Goal: Task Accomplishment & Management: Complete application form

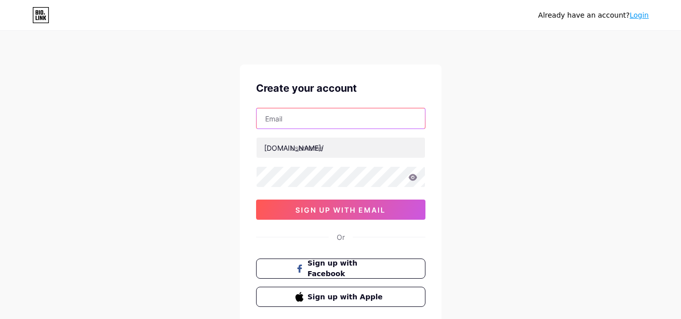
click at [286, 119] on input "text" at bounding box center [340, 118] width 168 height 20
type input "[EMAIL_ADDRESS][DOMAIN_NAME]"
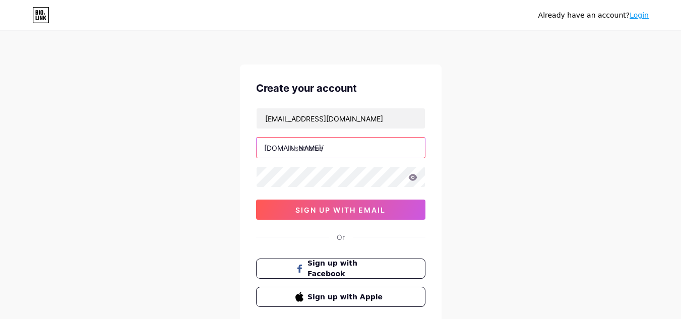
click at [307, 148] on input "text" at bounding box center [340, 148] width 168 height 20
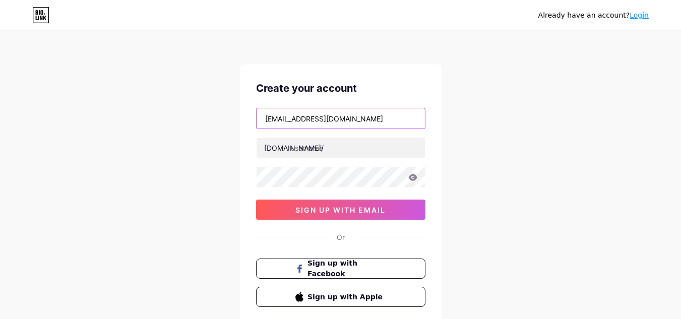
drag, startPoint x: 264, startPoint y: 119, endPoint x: 317, endPoint y: 120, distance: 53.4
click at [317, 120] on input "[EMAIL_ADDRESS][DOMAIN_NAME]" at bounding box center [340, 118] width 168 height 20
drag, startPoint x: 303, startPoint y: 114, endPoint x: 220, endPoint y: 109, distance: 83.3
click at [220, 109] on div "Already have an account? Login Create your account punjabhousepk@gmail.com bio.…" at bounding box center [340, 192] width 681 height 385
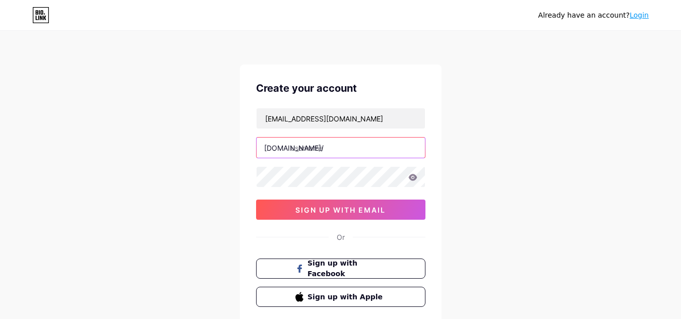
click at [296, 151] on input "text" at bounding box center [340, 148] width 168 height 20
type input "o"
type input "p"
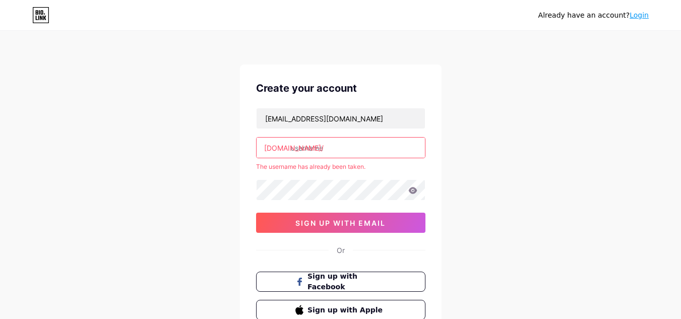
type input "p"
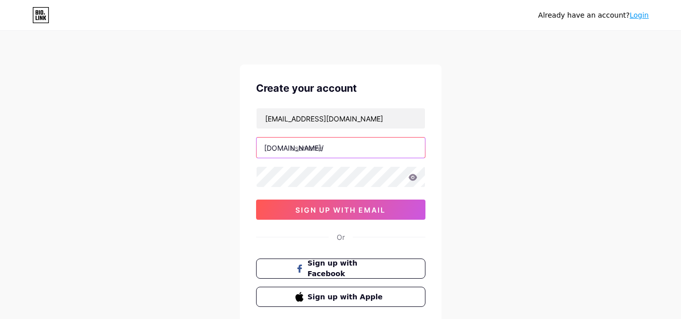
type input "p"
type input "punjabhouse"
click at [414, 176] on icon at bounding box center [412, 177] width 9 height 7
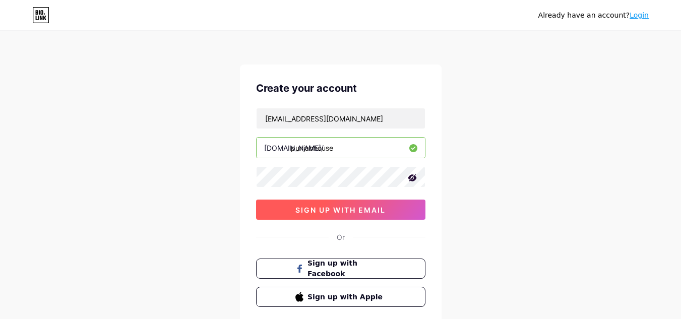
click at [352, 207] on span "sign up with email" at bounding box center [340, 210] width 90 height 9
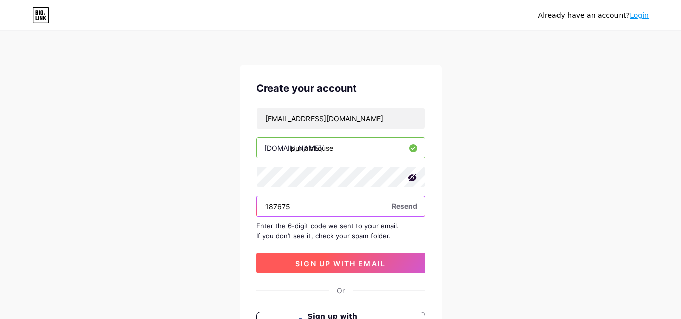
type input "187675"
click at [315, 269] on button "sign up with email" at bounding box center [340, 263] width 169 height 20
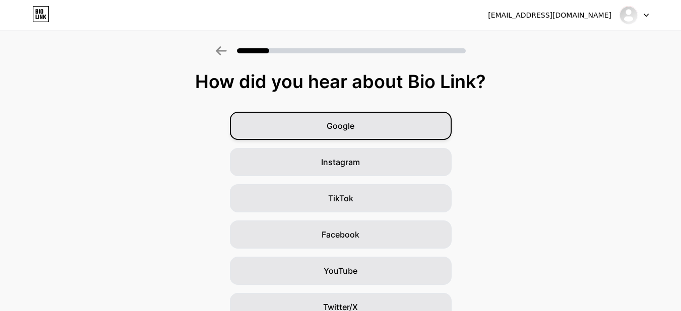
click at [307, 131] on div "Google" at bounding box center [341, 126] width 222 height 28
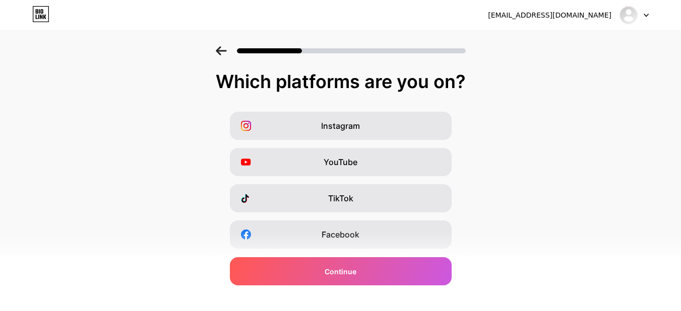
click at [226, 51] on icon at bounding box center [221, 50] width 11 height 9
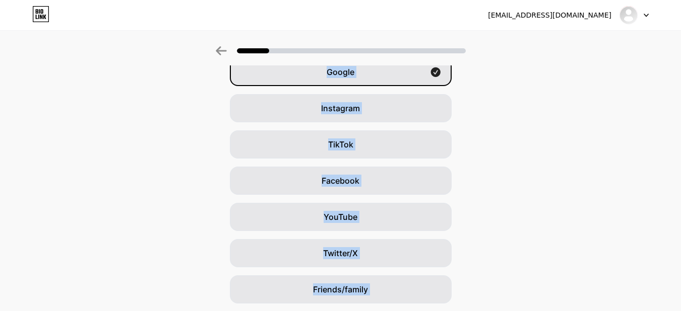
scroll to position [123, 0]
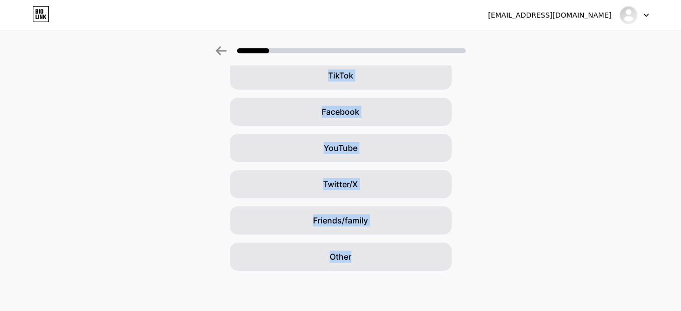
drag, startPoint x: 157, startPoint y: 38, endPoint x: 488, endPoint y: 313, distance: 430.1
click at [489, 311] on html "punjabhousepk@gmail.com Logout Link Copied How did you hear about Bio Link? Goo…" at bounding box center [340, 94] width 681 height 434
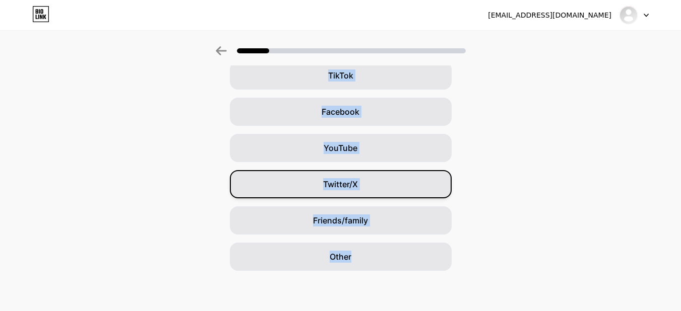
copy div "How did you hear about Bio Link? Google Instagram TikTok Facebook YouTube Twitt…"
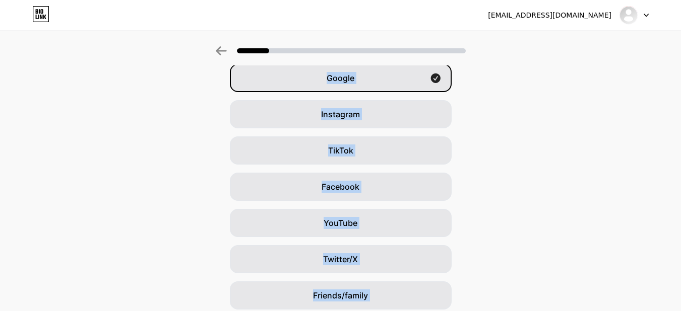
scroll to position [0, 0]
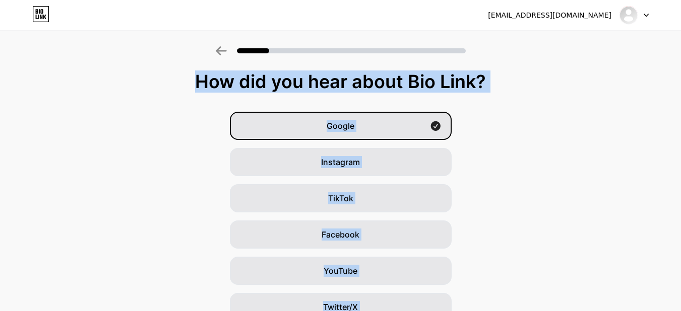
click at [179, 144] on div "Google Instagram TikTok Facebook YouTube Twitter/X Friends/family Other" at bounding box center [340, 253] width 681 height 282
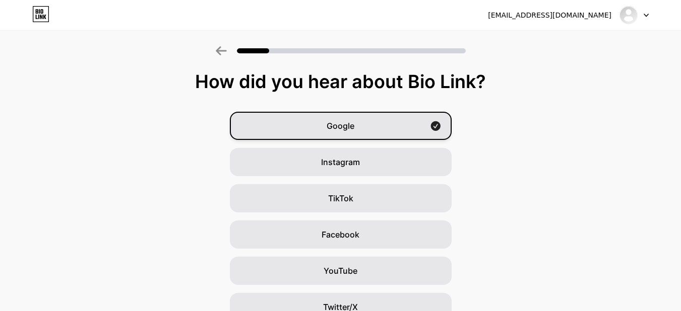
click at [331, 122] on span "Google" at bounding box center [341, 126] width 28 height 12
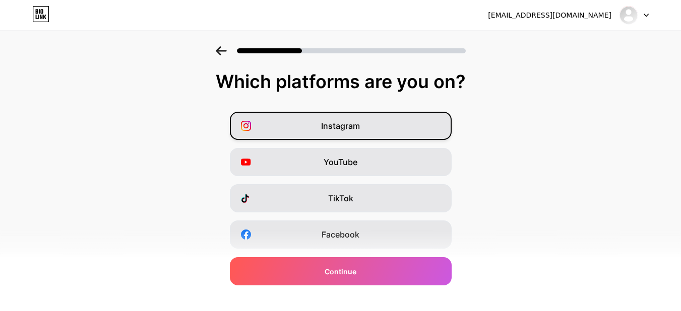
click at [314, 132] on div "Instagram" at bounding box center [341, 126] width 222 height 28
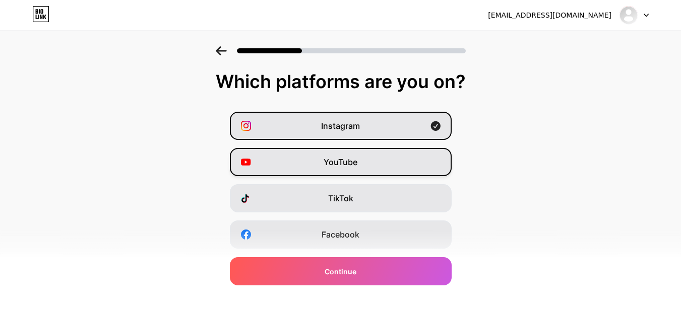
click at [317, 161] on div "YouTube" at bounding box center [341, 162] width 222 height 28
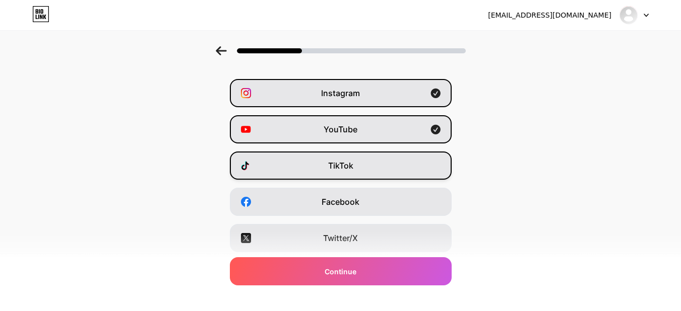
scroll to position [50, 0]
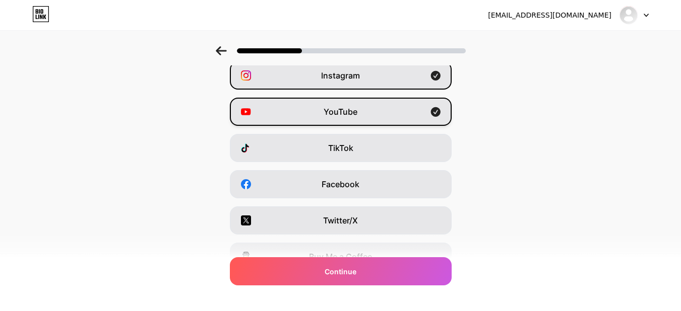
click at [320, 110] on div "YouTube" at bounding box center [341, 112] width 222 height 28
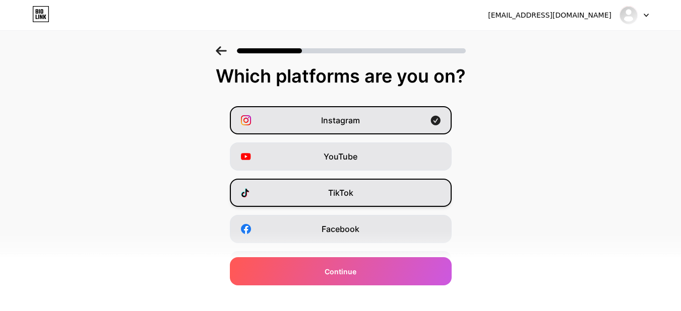
scroll to position [0, 0]
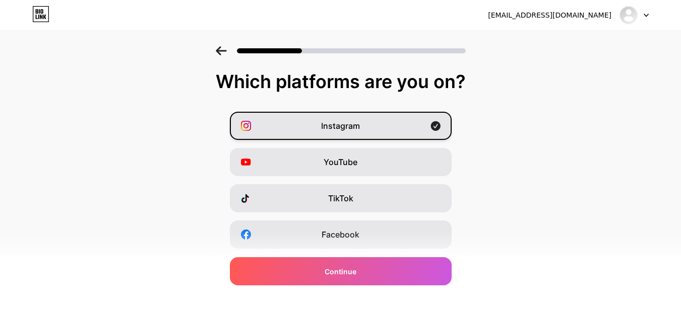
click at [300, 125] on div "Instagram" at bounding box center [341, 126] width 222 height 28
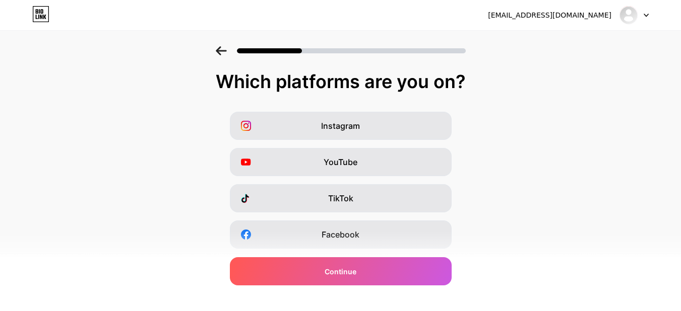
click at [223, 49] on icon at bounding box center [221, 50] width 11 height 9
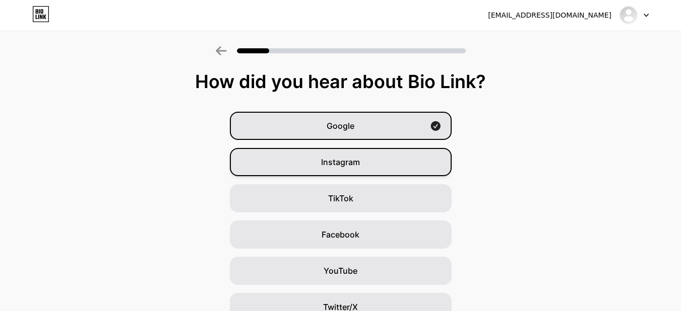
click at [319, 163] on div "Instagram" at bounding box center [341, 162] width 222 height 28
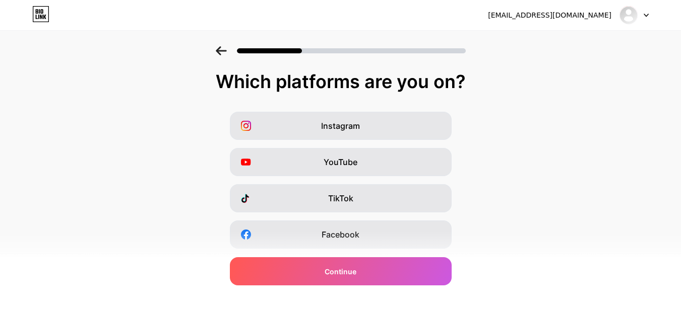
click at [223, 53] on icon at bounding box center [221, 50] width 11 height 9
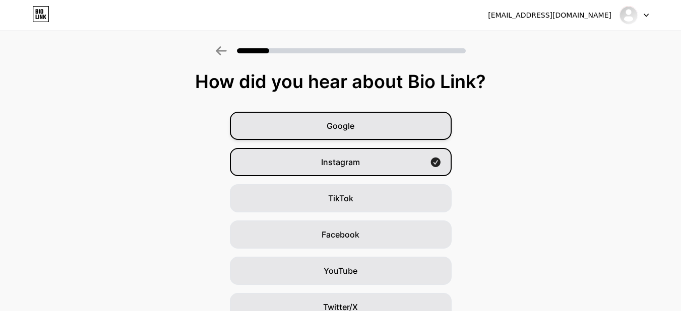
click at [307, 122] on div "Google" at bounding box center [341, 126] width 222 height 28
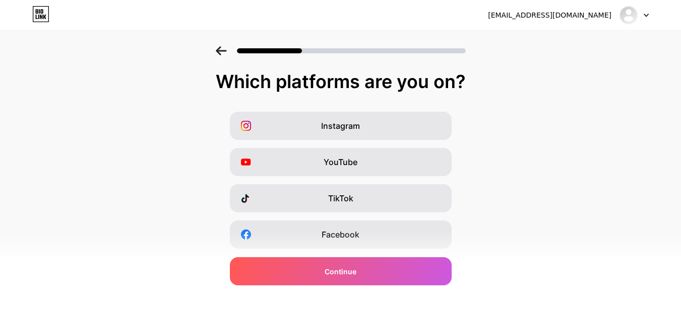
click at [222, 40] on div at bounding box center [340, 47] width 681 height 35
click at [222, 53] on icon at bounding box center [221, 50] width 11 height 9
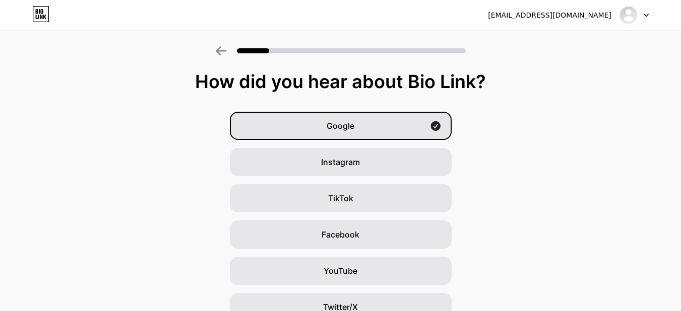
drag, startPoint x: 176, startPoint y: 76, endPoint x: 538, endPoint y: 79, distance: 362.3
click at [538, 79] on div "How did you hear about Bio Link?" at bounding box center [340, 82] width 671 height 20
copy div "How did you hear about Bio Link?"
click at [167, 132] on div "Google Instagram TikTok Facebook YouTube Twitter/X Friends/family Other" at bounding box center [340, 253] width 681 height 282
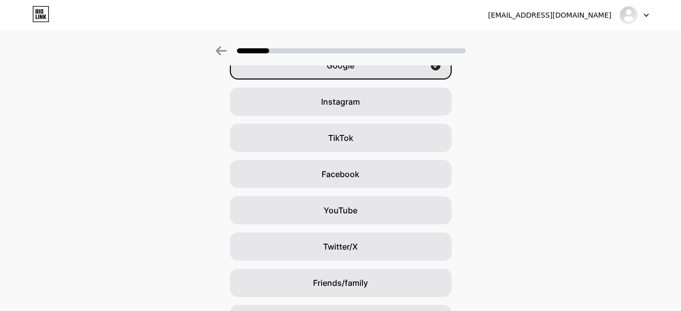
scroll to position [123, 0]
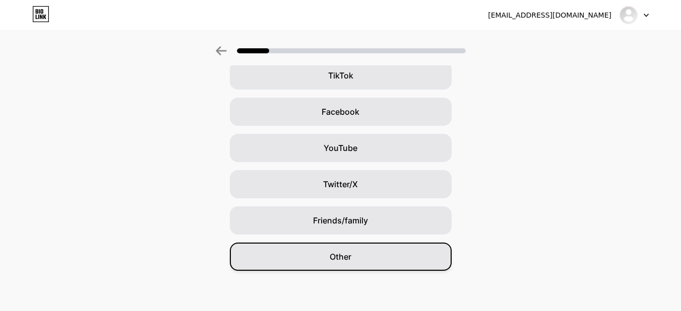
click at [336, 259] on span "Other" at bounding box center [341, 257] width 22 height 12
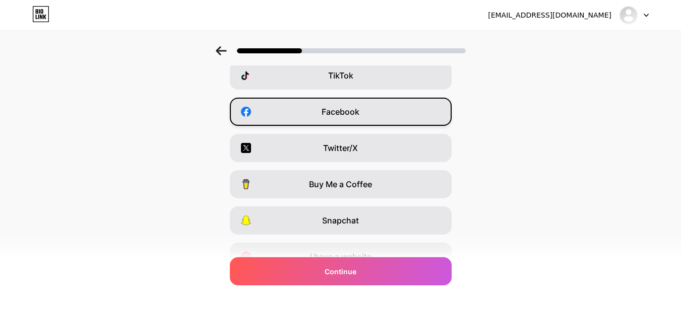
scroll to position [0, 0]
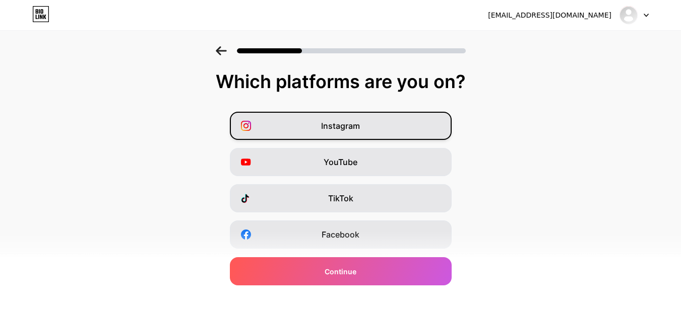
click at [279, 114] on div "Instagram" at bounding box center [341, 126] width 222 height 28
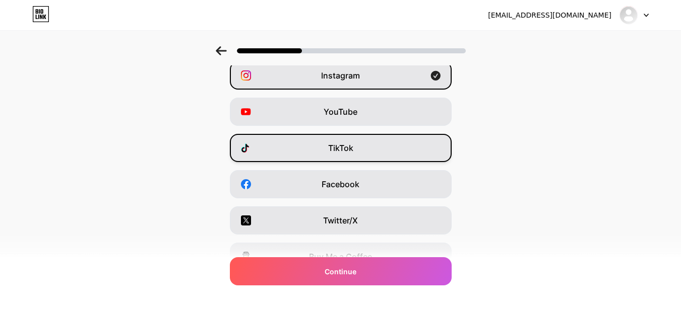
click at [259, 138] on div "TikTok" at bounding box center [341, 148] width 222 height 28
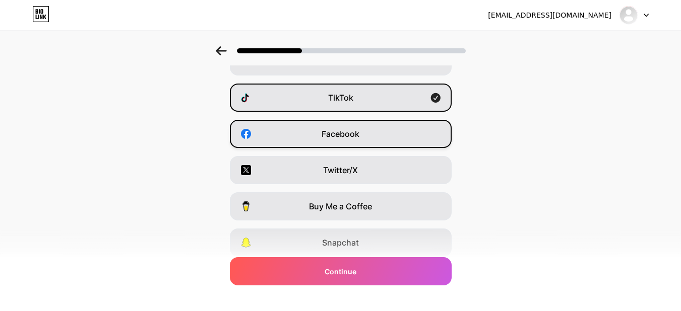
click at [288, 127] on div "Facebook" at bounding box center [341, 134] width 222 height 28
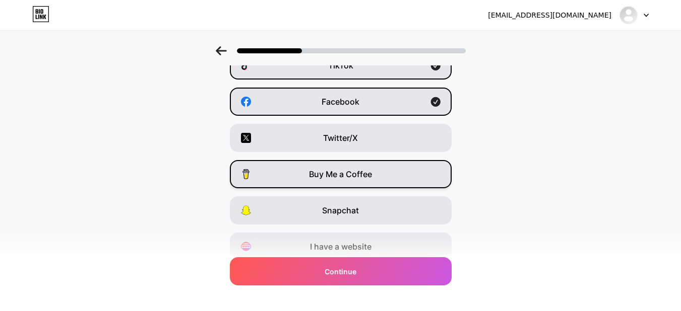
scroll to position [173, 0]
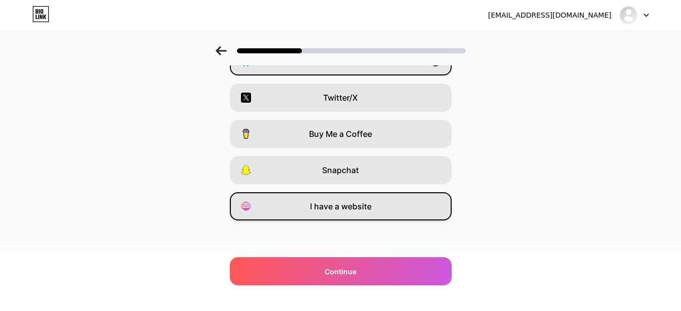
click at [307, 206] on div "I have a website" at bounding box center [341, 206] width 222 height 28
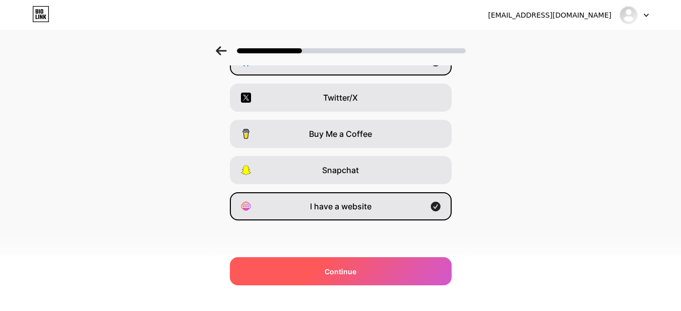
click at [355, 272] on span "Continue" at bounding box center [341, 272] width 32 height 11
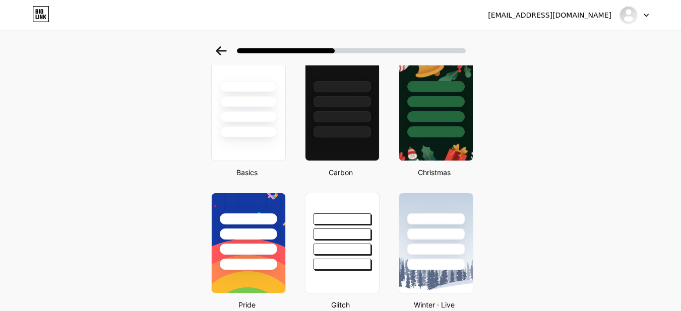
scroll to position [0, 0]
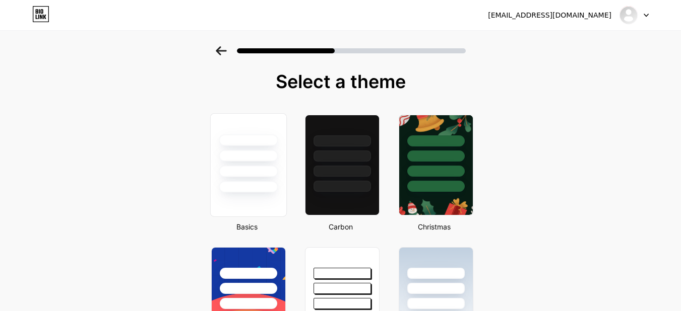
click at [250, 164] on div at bounding box center [248, 153] width 76 height 79
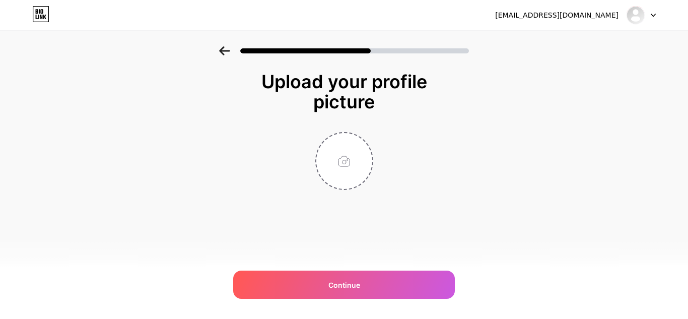
click at [220, 49] on icon at bounding box center [224, 50] width 11 height 9
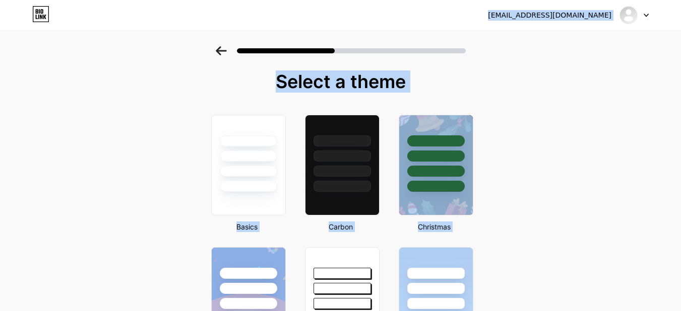
drag, startPoint x: 145, startPoint y: 7, endPoint x: 503, endPoint y: 292, distance: 458.3
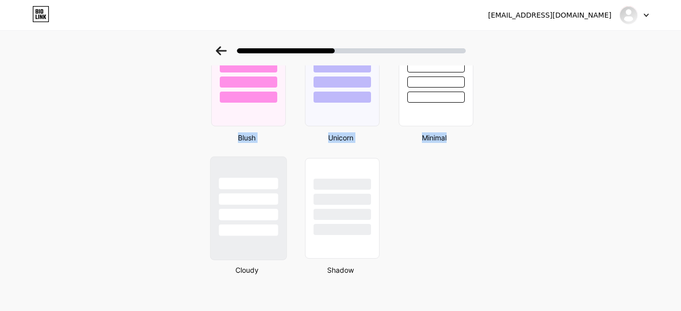
scroll to position [889, 0]
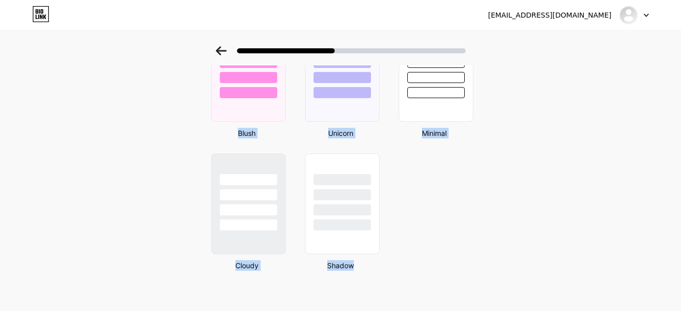
drag, startPoint x: 191, startPoint y: 44, endPoint x: 405, endPoint y: 279, distance: 317.8
copy div "Select a theme Basics Carbon Christmas Pride Glitch Winter · Live Glassy · Live…"
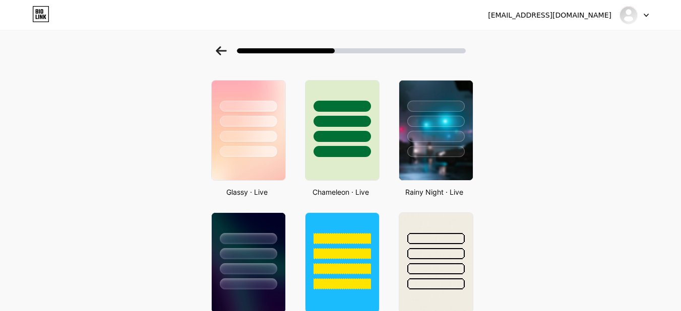
scroll to position [284, 0]
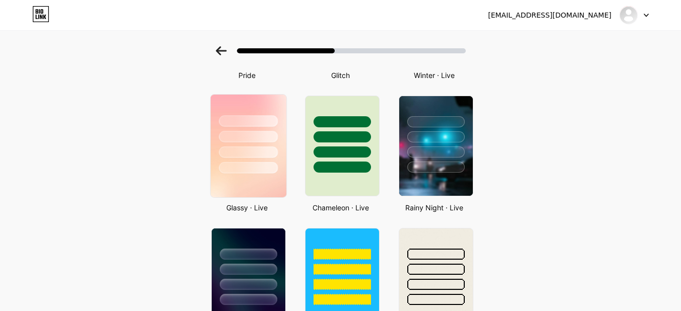
click at [244, 156] on div at bounding box center [248, 153] width 59 height 12
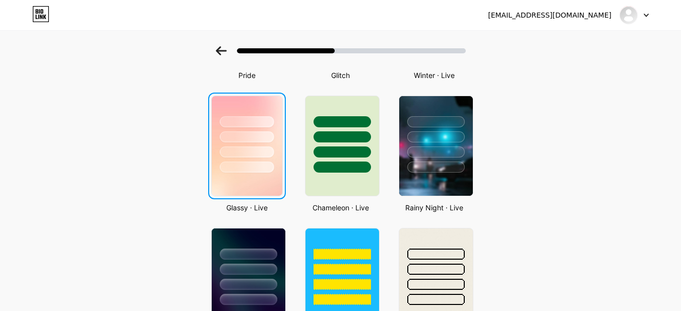
scroll to position [0, 0]
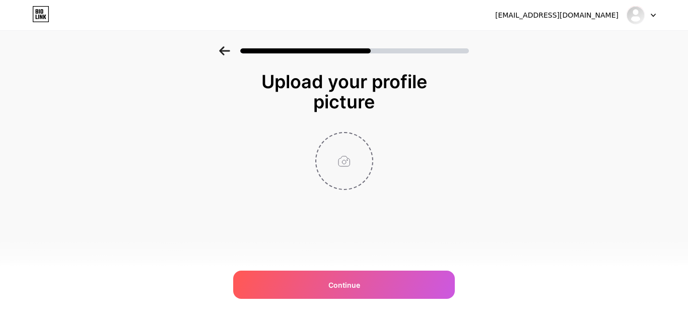
click at [351, 153] on input "file" at bounding box center [344, 161] width 56 height 56
type input "C:\fakepath\48339951_1303440419797946_8949909081116639232_n (1).png"
click at [339, 159] on img at bounding box center [344, 161] width 58 height 58
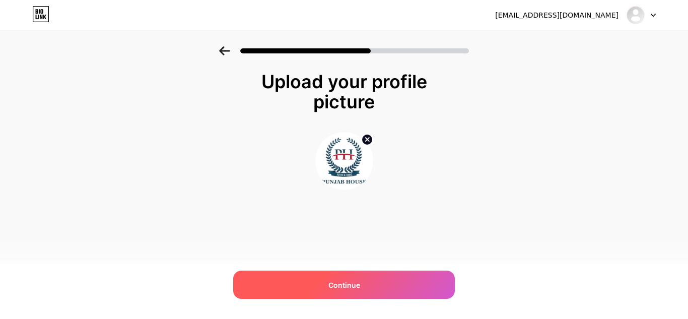
click at [332, 288] on span "Continue" at bounding box center [345, 285] width 32 height 11
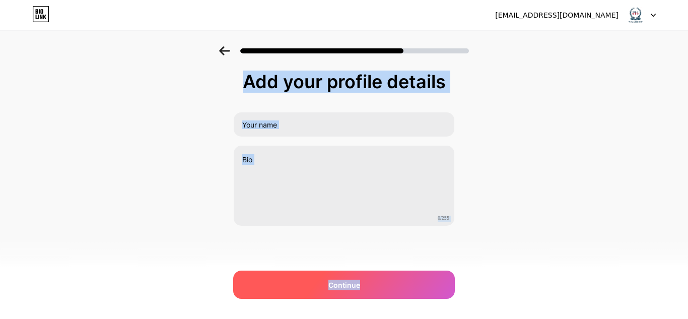
drag, startPoint x: 202, startPoint y: 58, endPoint x: 443, endPoint y: 285, distance: 331.5
click at [443, 277] on div "Add your profile details 0/255 Continue Error" at bounding box center [344, 161] width 688 height 230
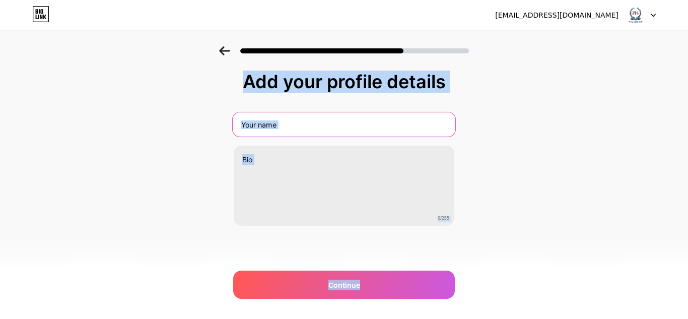
copy div "Add your profile details 0/255 Continue"
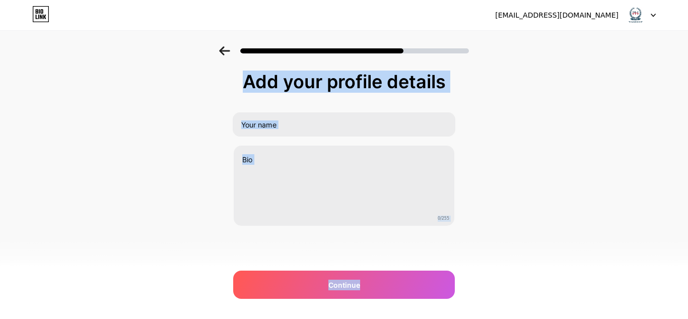
click at [160, 120] on div "Add your profile details 0/255 Continue Error" at bounding box center [344, 161] width 688 height 230
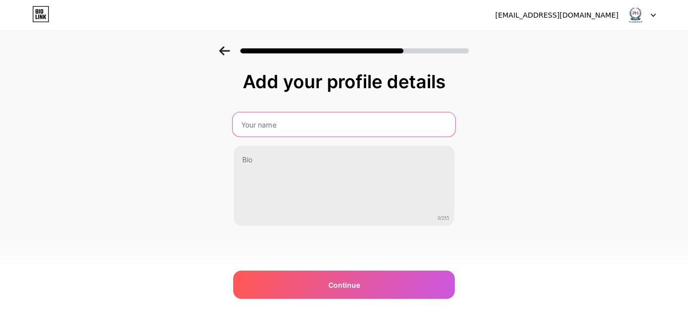
click at [269, 127] on input "text" at bounding box center [344, 124] width 223 height 24
type input "[GEOGRAPHIC_DATA]"
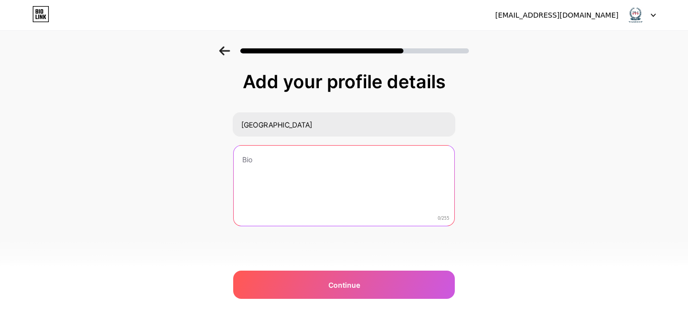
click at [260, 168] on textarea at bounding box center [344, 186] width 221 height 81
click at [278, 163] on textarea at bounding box center [344, 186] width 223 height 82
paste textarea "Premium quality at affordable prices — [GEOGRAPHIC_DATA] ✨"
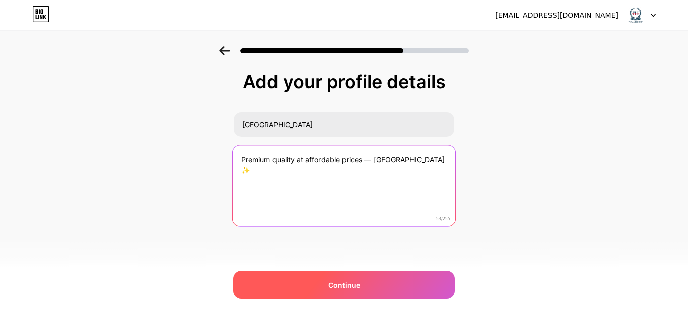
type textarea "Premium quality at affordable prices — [GEOGRAPHIC_DATA] ✨"
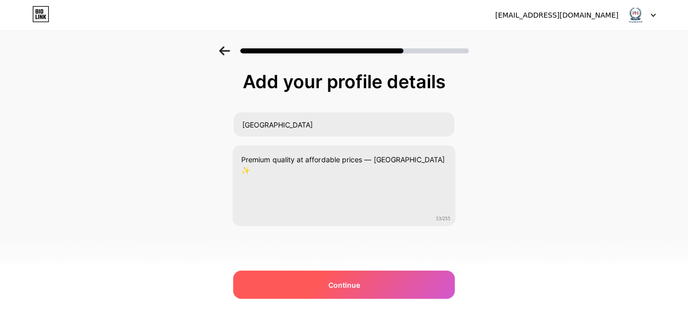
click at [316, 287] on div "Continue" at bounding box center [344, 285] width 222 height 28
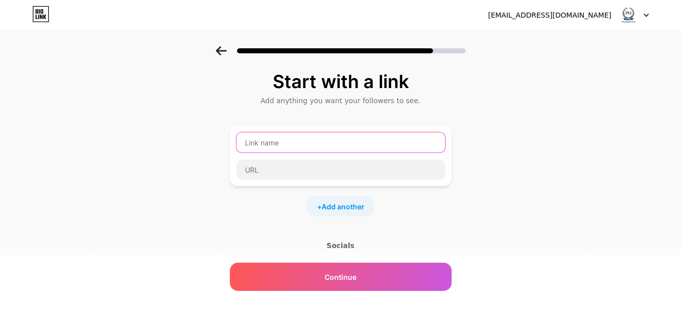
click at [266, 149] on input "text" at bounding box center [340, 143] width 209 height 20
type input "w"
type input "Website"
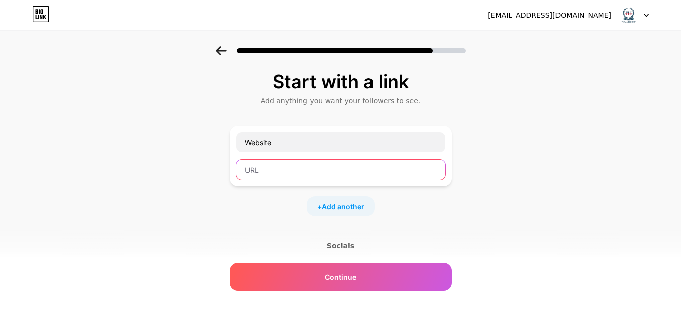
click at [261, 165] on input "text" at bounding box center [340, 170] width 209 height 20
click at [262, 169] on input "text" at bounding box center [340, 170] width 209 height 20
paste input "[URL][DOMAIN_NAME]"
type input "[URL][DOMAIN_NAME]"
click at [166, 165] on div "Start with a link Add anything you want your followers to see. Website [URL][DO…" at bounding box center [340, 223] width 681 height 354
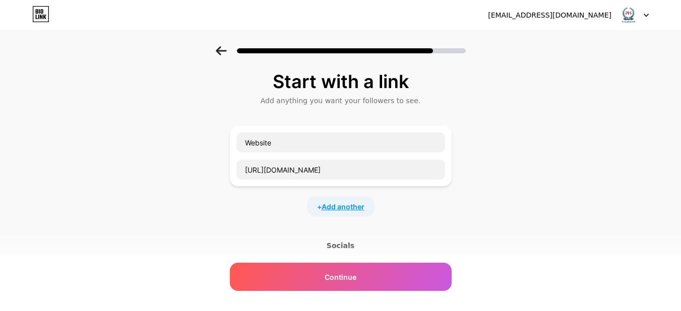
click at [339, 206] on span "Add another" at bounding box center [342, 207] width 43 height 11
click at [254, 214] on input "text" at bounding box center [340, 213] width 209 height 20
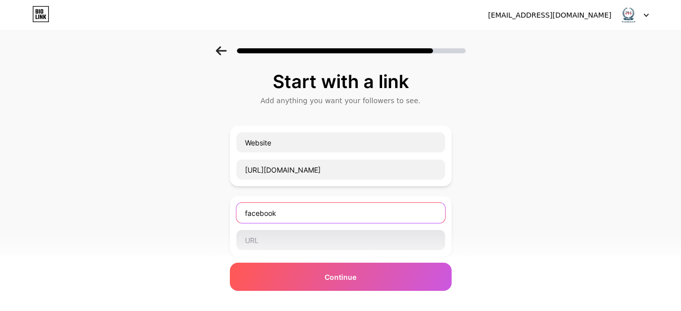
type input "facebook"
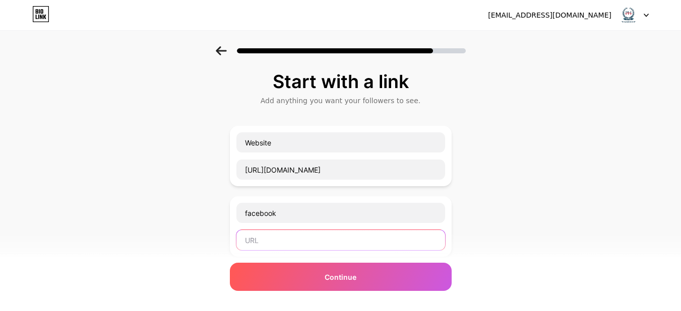
click at [269, 241] on input "text" at bounding box center [340, 240] width 209 height 20
click at [278, 247] on input "text" at bounding box center [340, 240] width 209 height 20
paste input "[URL][DOMAIN_NAME][DOMAIN_NAME]"
type input "[URL][DOMAIN_NAME][DOMAIN_NAME]"
click at [137, 245] on div "Start with a link Add anything you want your followers to see. Website [URL][DO…" at bounding box center [340, 258] width 681 height 425
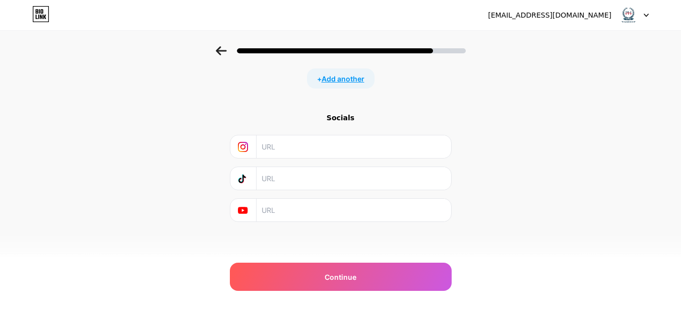
scroll to position [200, 0]
click at [220, 45] on div at bounding box center [340, 47] width 681 height 35
click at [224, 50] on icon at bounding box center [221, 50] width 11 height 9
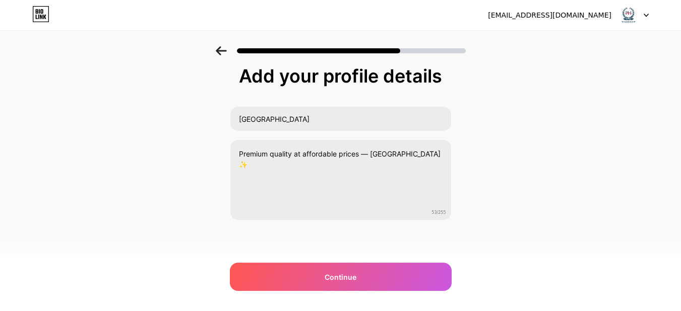
scroll to position [0, 0]
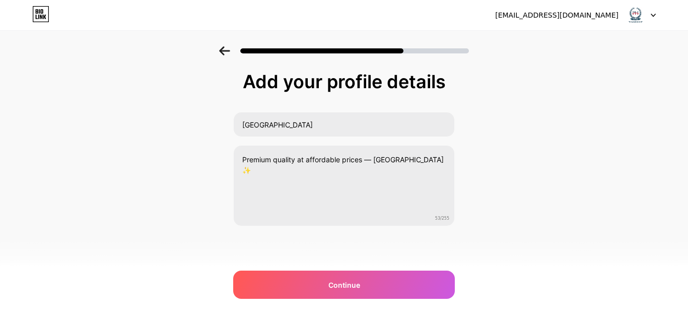
click at [226, 54] on icon at bounding box center [224, 50] width 11 height 9
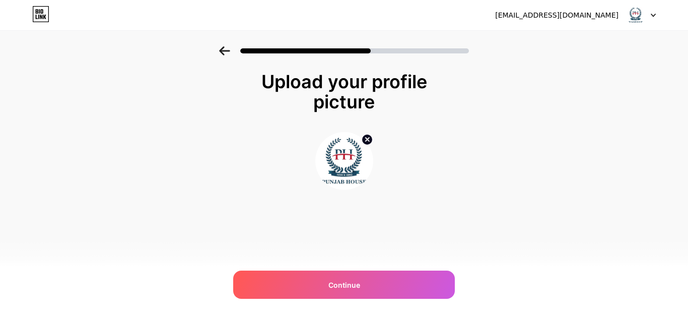
click at [226, 54] on icon at bounding box center [224, 50] width 11 height 9
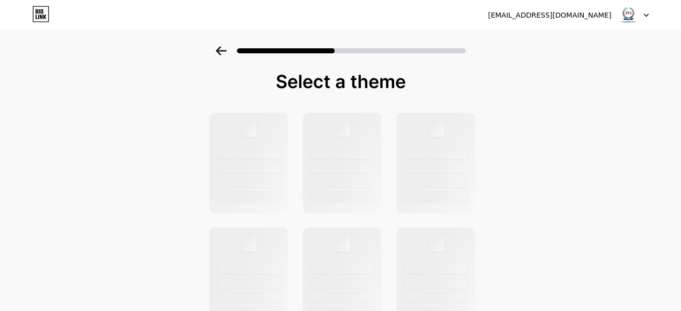
click at [226, 54] on icon at bounding box center [221, 50] width 11 height 9
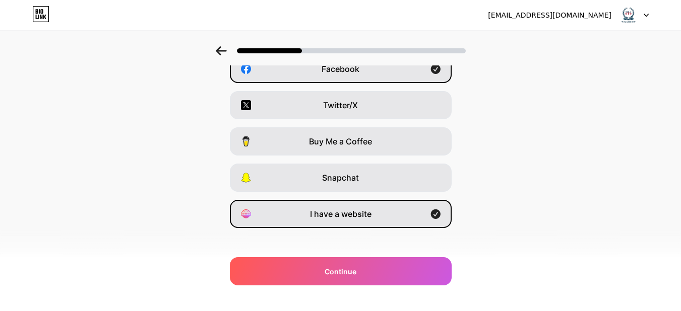
scroll to position [173, 0]
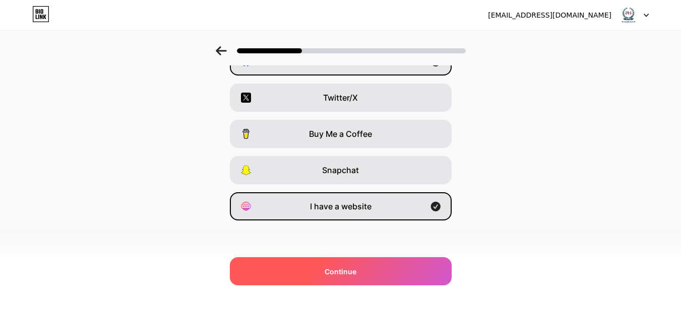
click at [325, 278] on div "Continue" at bounding box center [341, 271] width 222 height 28
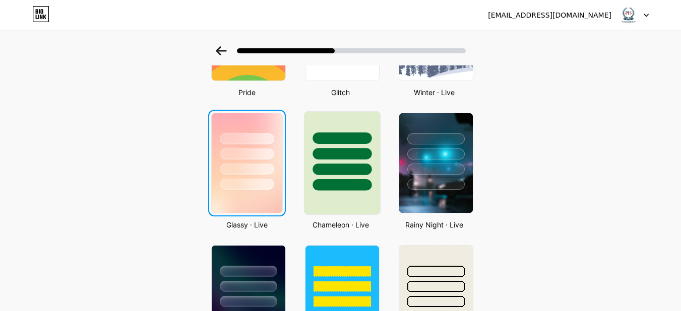
scroll to position [302, 0]
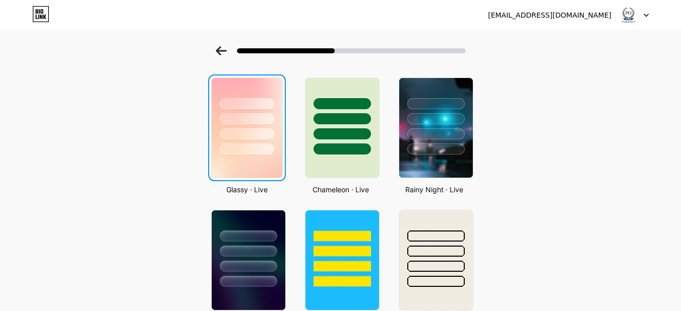
click at [221, 149] on div at bounding box center [247, 116] width 71 height 77
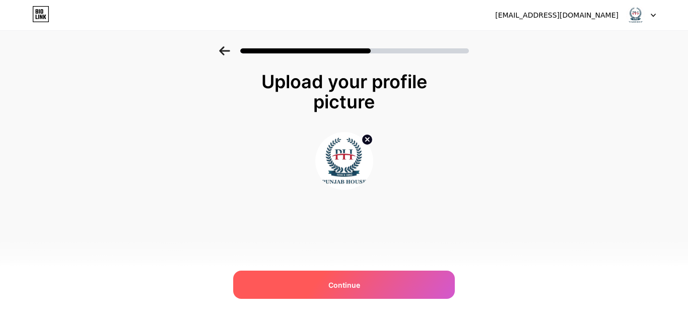
click at [356, 280] on span "Continue" at bounding box center [345, 285] width 32 height 11
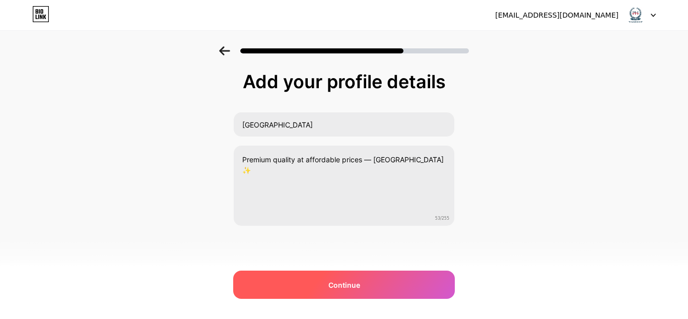
click at [370, 282] on div "Continue" at bounding box center [344, 285] width 222 height 28
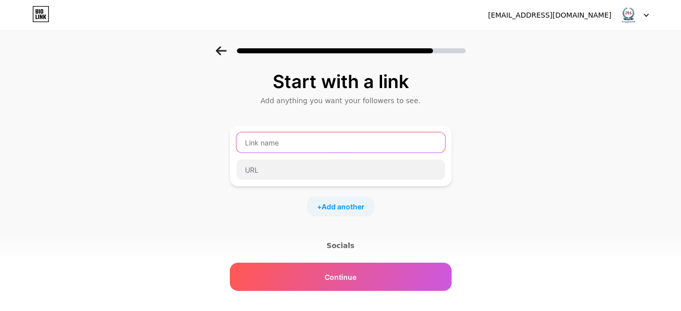
click at [269, 145] on input "text" at bounding box center [340, 143] width 209 height 20
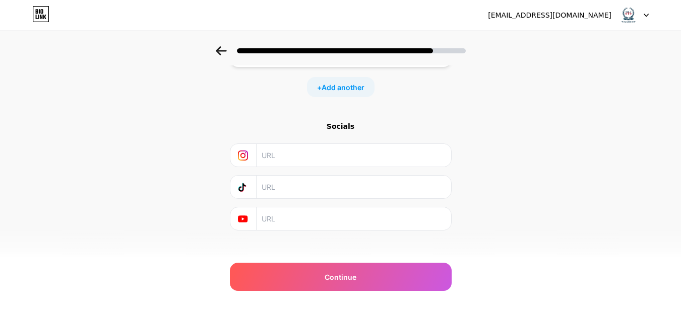
scroll to position [130, 0]
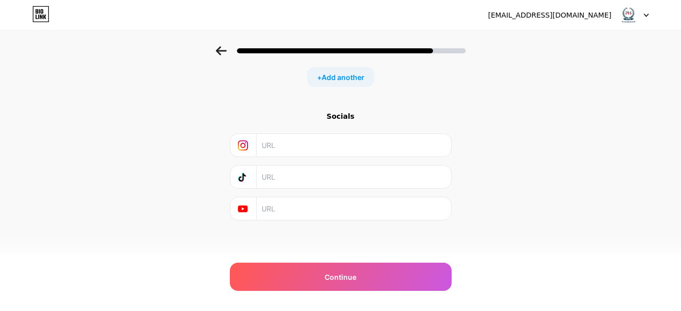
click at [349, 119] on div "Socials" at bounding box center [341, 116] width 222 height 10
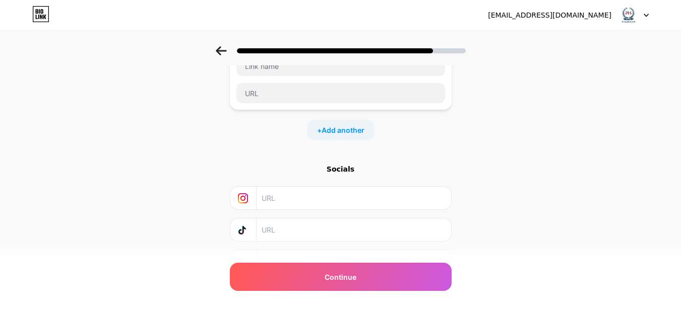
scroll to position [0, 0]
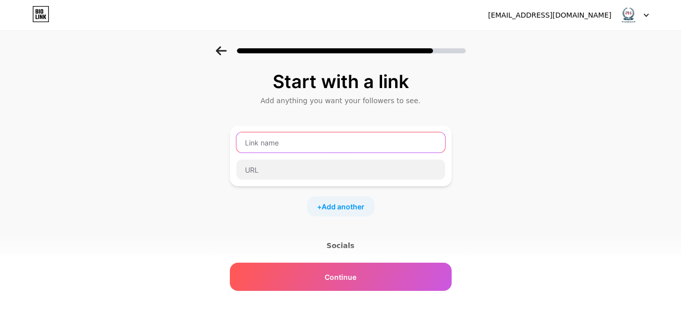
click at [274, 142] on input "text" at bounding box center [340, 143] width 209 height 20
type input "Webite"
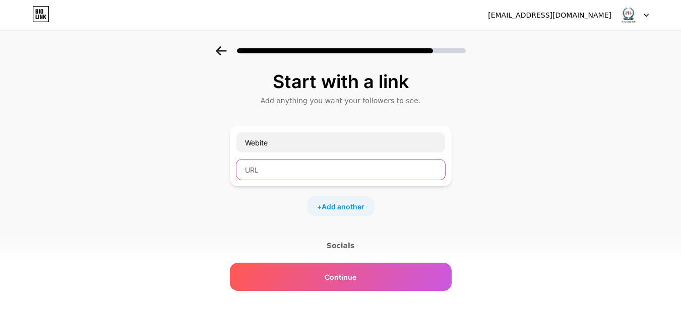
paste input "[URL][DOMAIN_NAME]"
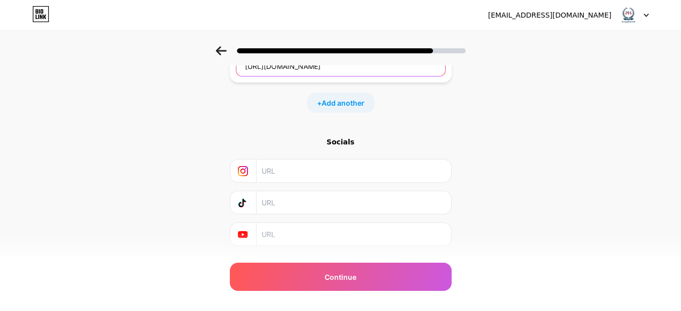
scroll to position [79, 0]
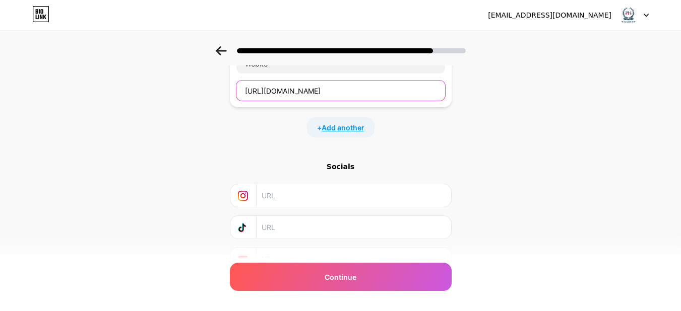
type input "[URL][DOMAIN_NAME]"
click at [336, 126] on span "Add another" at bounding box center [342, 127] width 43 height 11
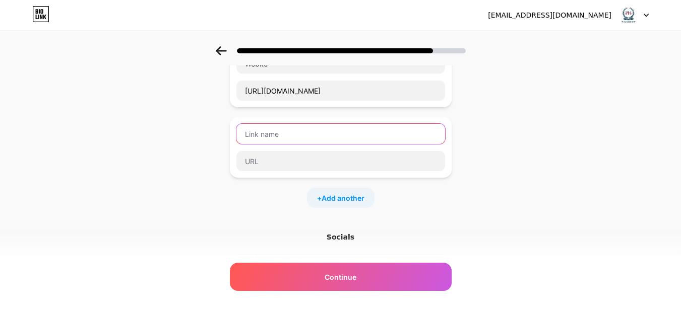
click at [267, 139] on input "text" at bounding box center [340, 134] width 209 height 20
type input "f"
type input "Facebook"
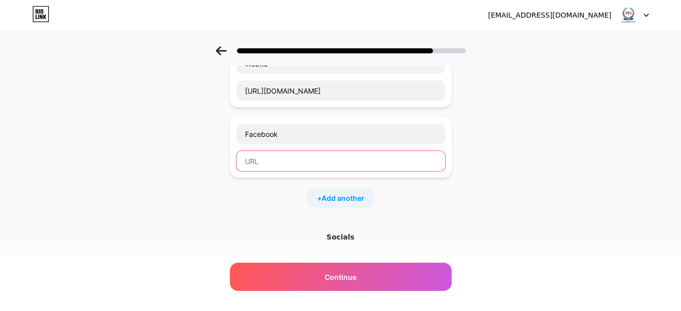
paste input "[URL][DOMAIN_NAME][DOMAIN_NAME]"
type input "[URL][DOMAIN_NAME][DOMAIN_NAME]"
click at [496, 212] on div "Start with a link Add anything you want your followers to see. Webite [URL][DOM…" at bounding box center [340, 179] width 681 height 425
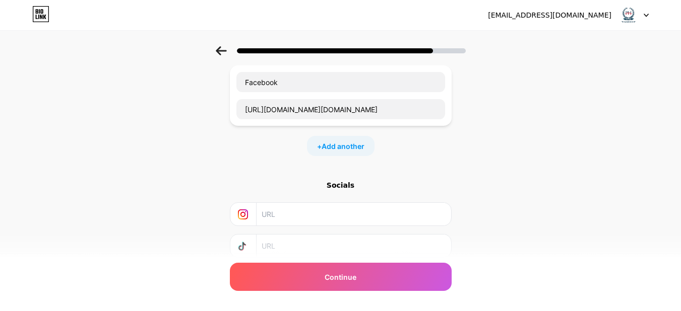
scroll to position [200, 0]
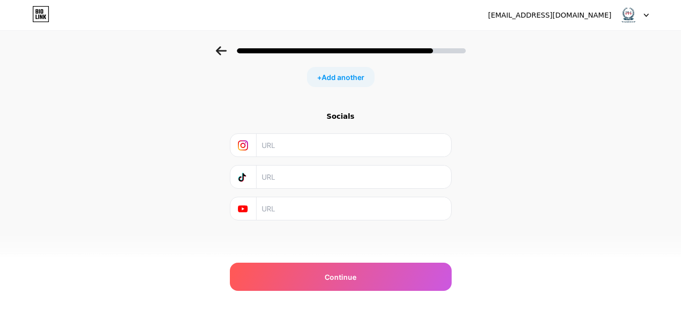
paste input "[URL][DOMAIN_NAME]"
type input "[URL][DOMAIN_NAME]"
click at [198, 144] on div "Start with a link Add anything you want your followers to see. Webite [URL][DOM…" at bounding box center [340, 58] width 681 height 425
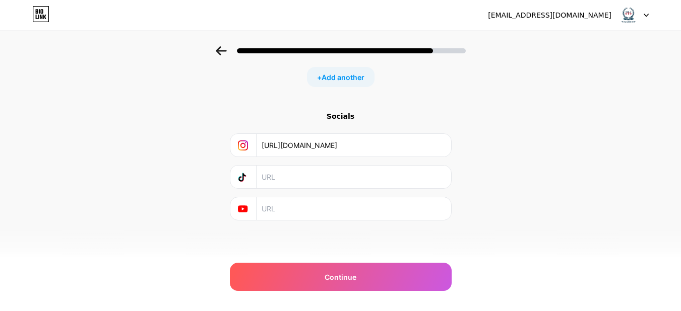
click at [310, 179] on input "text" at bounding box center [353, 177] width 183 height 23
paste input "[URL][DOMAIN_NAME]"
type input "[URL][DOMAIN_NAME]"
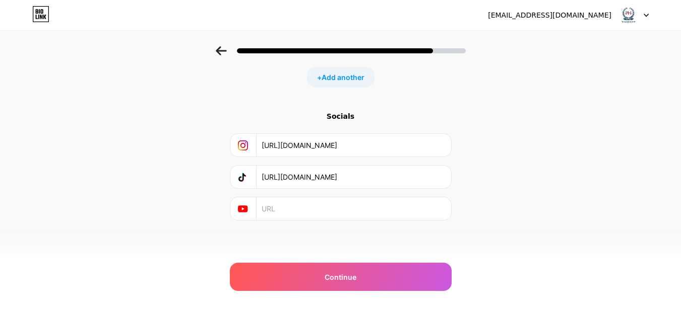
click at [507, 202] on div "Start with a link Add anything you want your followers to see. Webite [URL][DOM…" at bounding box center [340, 58] width 681 height 425
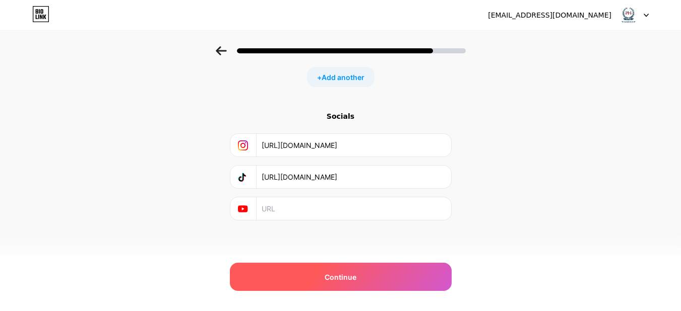
click at [356, 274] on span "Continue" at bounding box center [341, 277] width 32 height 11
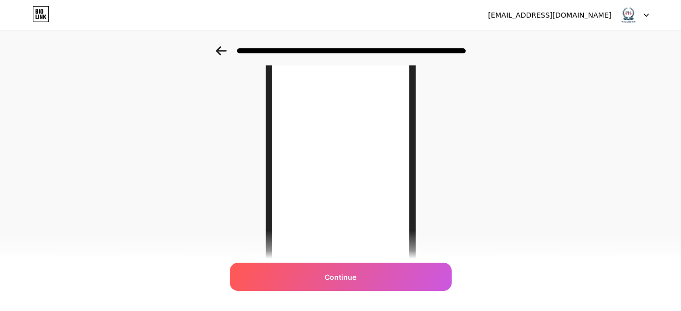
scroll to position [101, 0]
click at [226, 50] on icon at bounding box center [221, 50] width 11 height 9
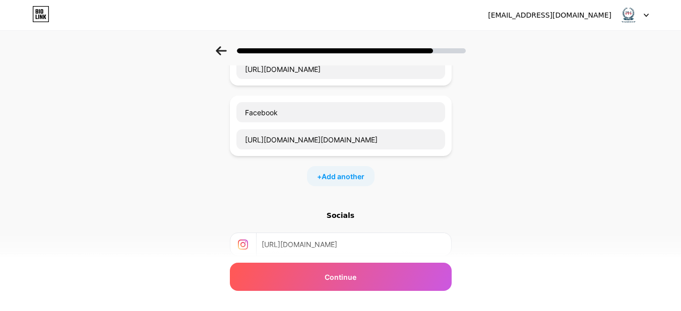
scroll to position [0, 0]
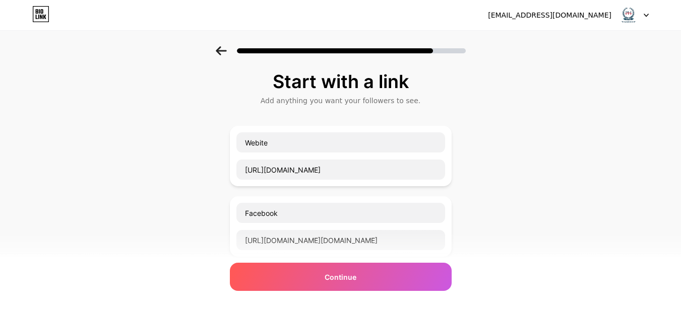
click at [226, 50] on icon at bounding box center [221, 50] width 11 height 9
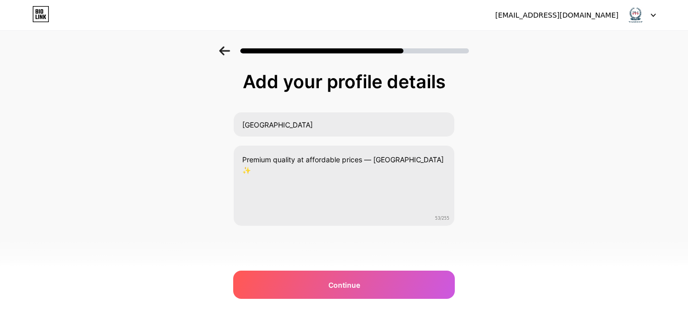
click at [226, 50] on icon at bounding box center [224, 50] width 11 height 9
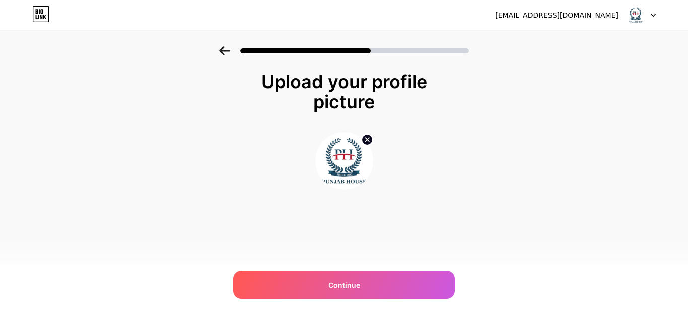
click at [226, 50] on icon at bounding box center [224, 50] width 11 height 9
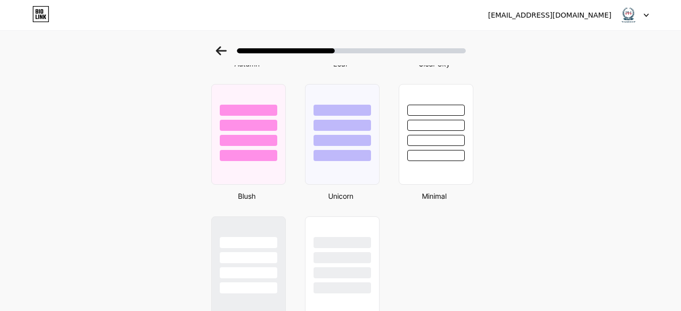
scroll to position [889, 0]
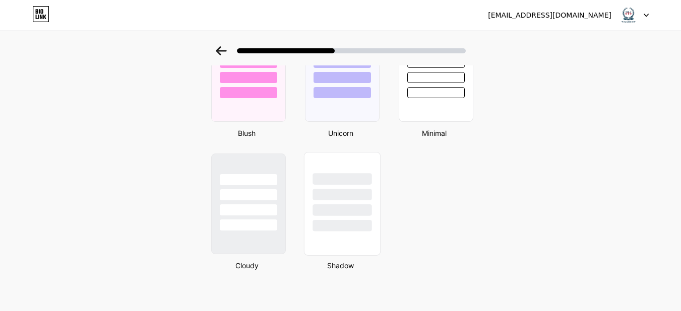
click at [333, 208] on div at bounding box center [341, 211] width 59 height 12
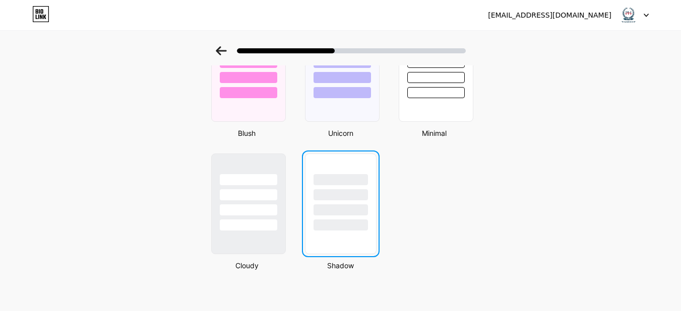
scroll to position [0, 0]
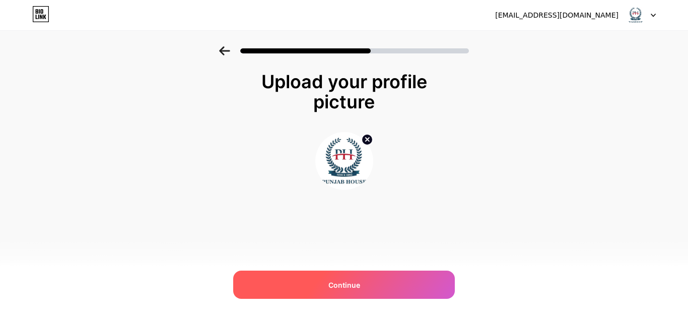
click at [333, 295] on div "Continue" at bounding box center [344, 285] width 222 height 28
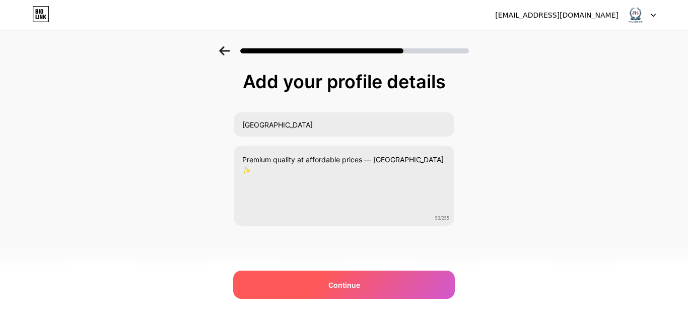
click at [337, 282] on span "Continue" at bounding box center [345, 285] width 32 height 11
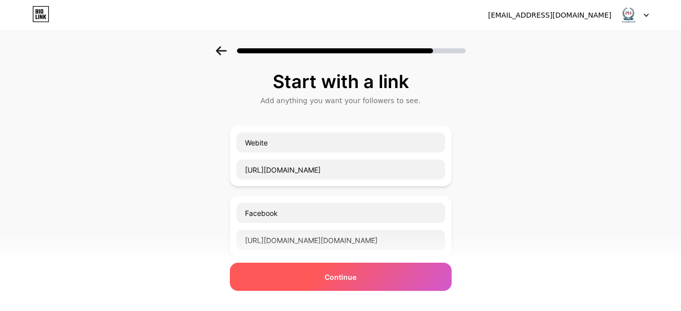
click at [333, 277] on span "Continue" at bounding box center [341, 277] width 32 height 11
click at [340, 272] on span "Continue" at bounding box center [341, 277] width 32 height 11
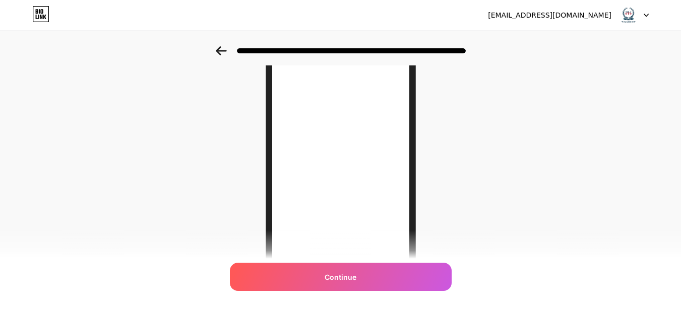
scroll to position [101, 0]
click at [226, 56] on div at bounding box center [340, 47] width 681 height 35
click at [221, 49] on icon at bounding box center [221, 50] width 11 height 9
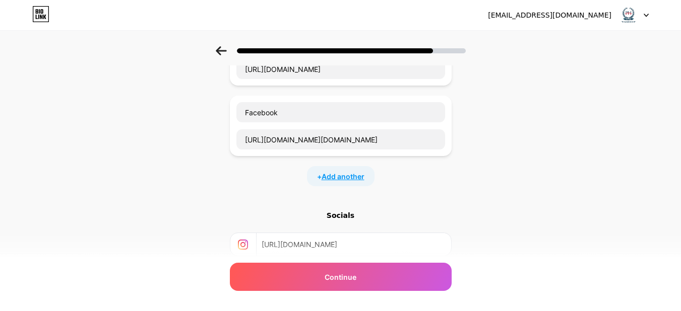
click at [338, 177] on span "Add another" at bounding box center [342, 176] width 43 height 11
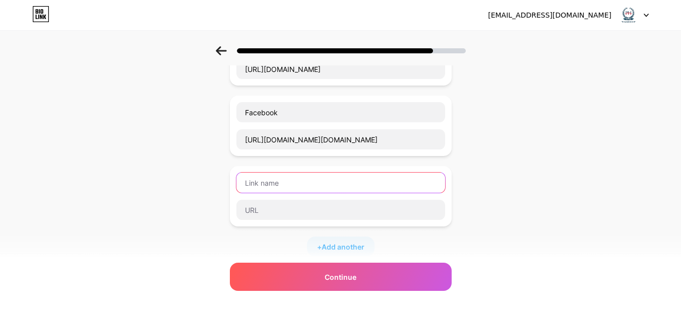
click at [275, 188] on input "text" at bounding box center [340, 183] width 209 height 20
click at [265, 186] on input "text" at bounding box center [340, 183] width 209 height 20
type input "c"
type input "a"
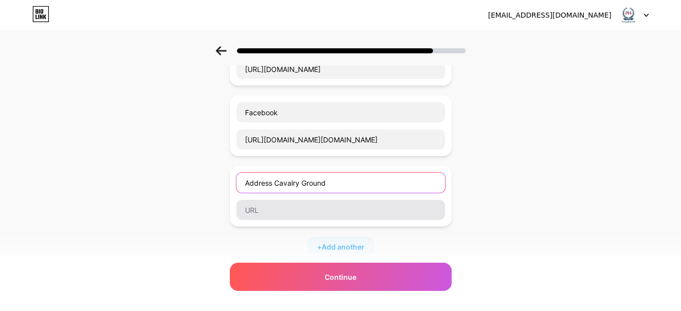
type input "Address Cavalry Ground"
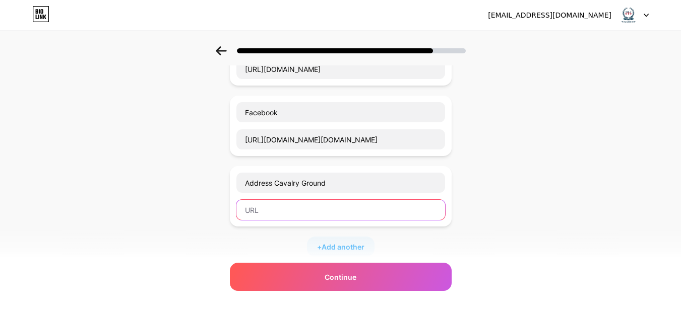
click at [259, 208] on input "text" at bounding box center [340, 210] width 209 height 20
paste input "[URL][DOMAIN_NAME]"
type input "[URL][DOMAIN_NAME]"
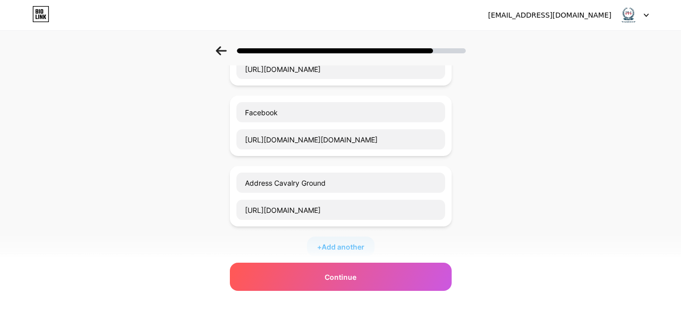
click at [524, 214] on div "Start with a link Add anything you want your followers to see. Webite [URL][DOM…" at bounding box center [340, 193] width 681 height 495
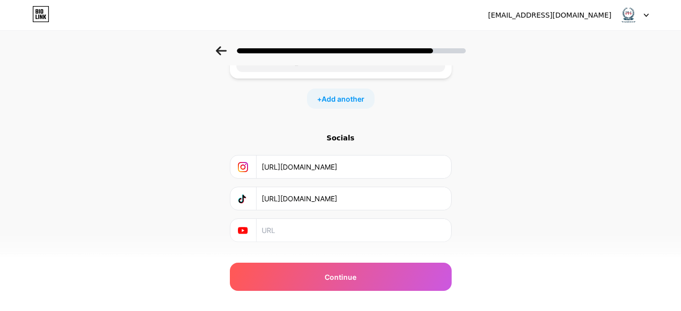
scroll to position [252, 0]
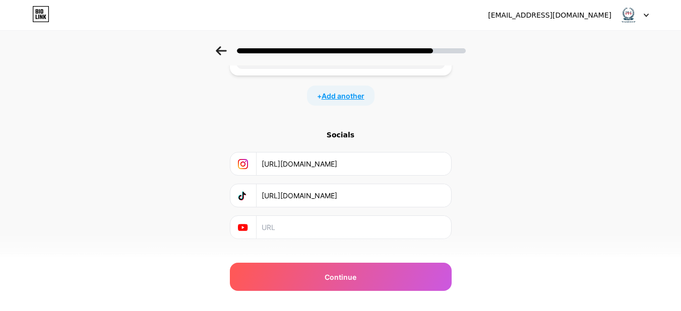
click at [341, 92] on span "Add another" at bounding box center [342, 96] width 43 height 11
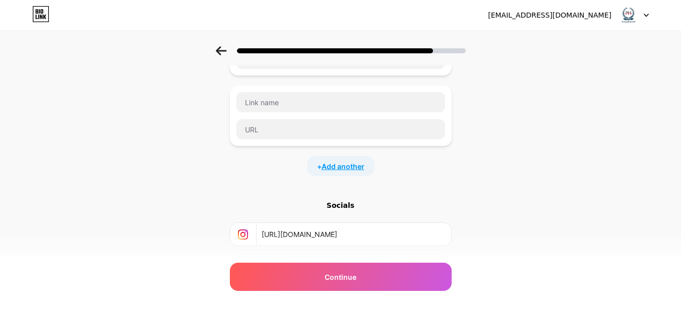
click at [337, 168] on span "Add another" at bounding box center [342, 166] width 43 height 11
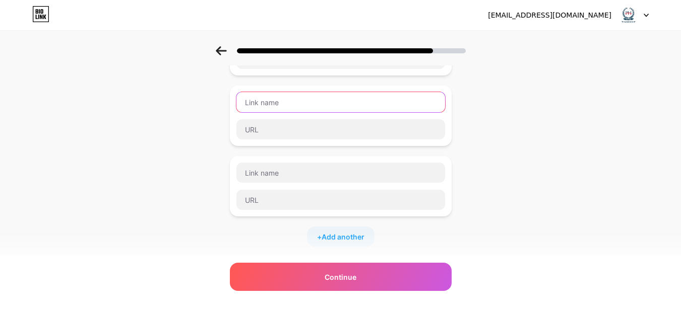
click at [266, 104] on input "text" at bounding box center [340, 102] width 209 height 20
type input "Address Iqbal town"
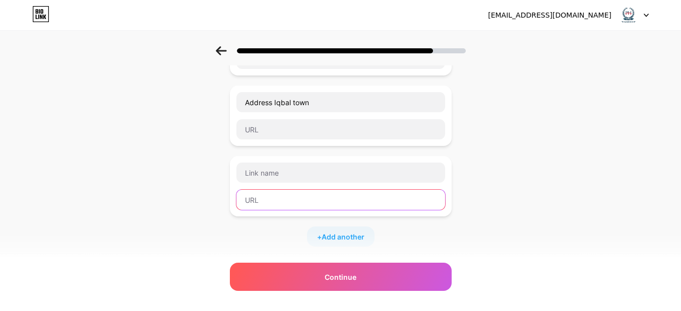
click at [278, 199] on input "text" at bounding box center [340, 200] width 209 height 20
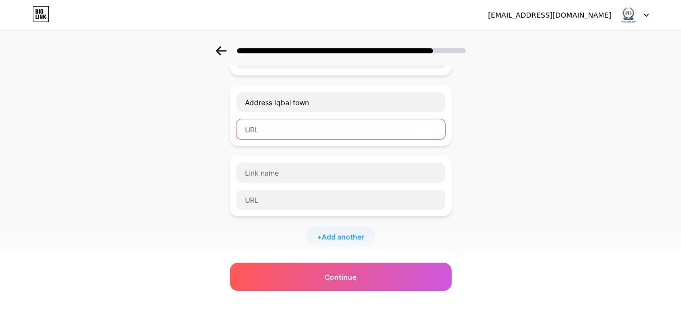
click at [276, 133] on input "text" at bounding box center [340, 129] width 209 height 20
paste input "[URL][DOMAIN_NAME]"
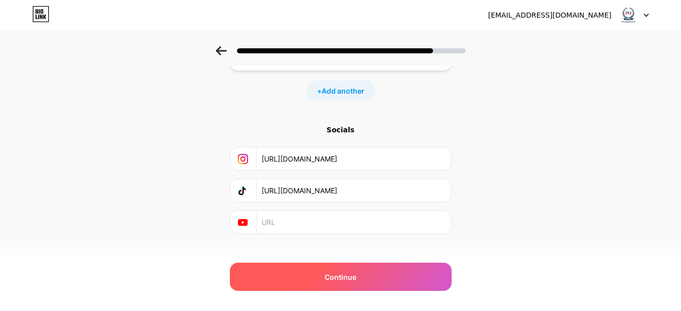
scroll to position [412, 0]
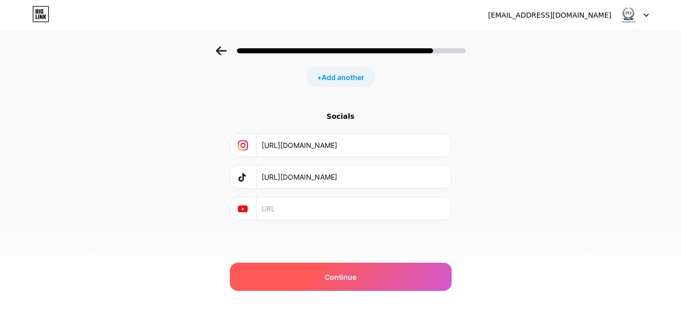
type input "[URL][DOMAIN_NAME]"
click at [284, 270] on div "Continue" at bounding box center [341, 277] width 222 height 28
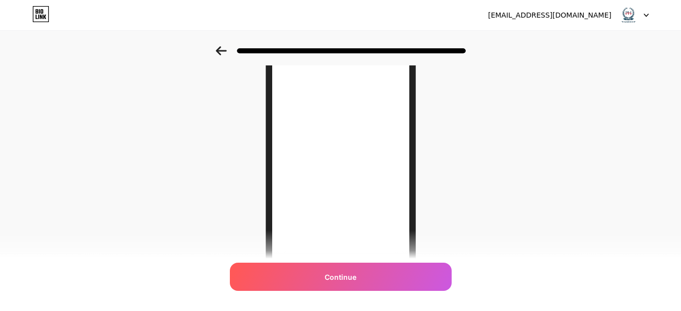
scroll to position [0, 0]
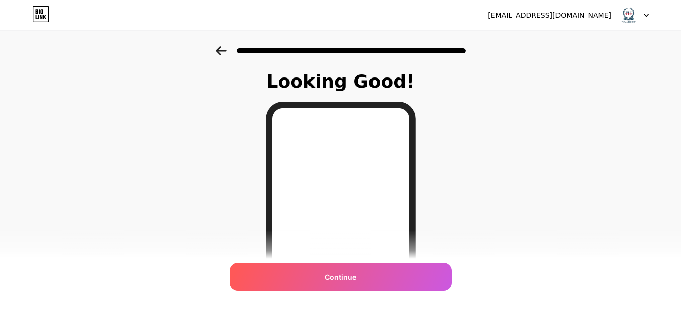
click at [227, 52] on icon at bounding box center [221, 50] width 11 height 9
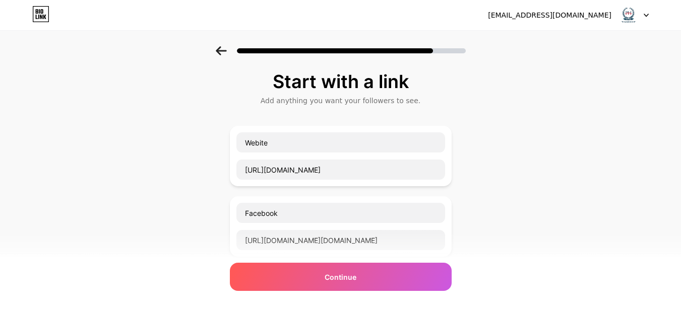
click at [227, 52] on icon at bounding box center [221, 50] width 11 height 9
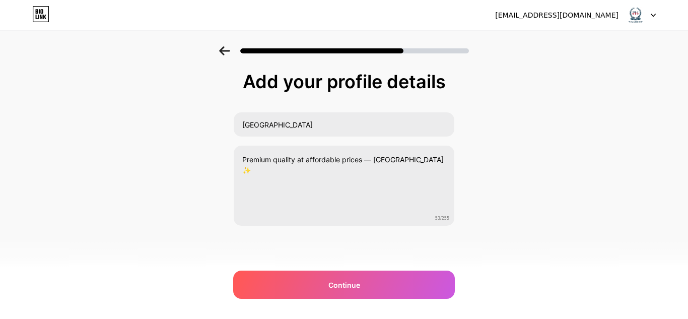
click at [228, 52] on icon at bounding box center [224, 50] width 11 height 9
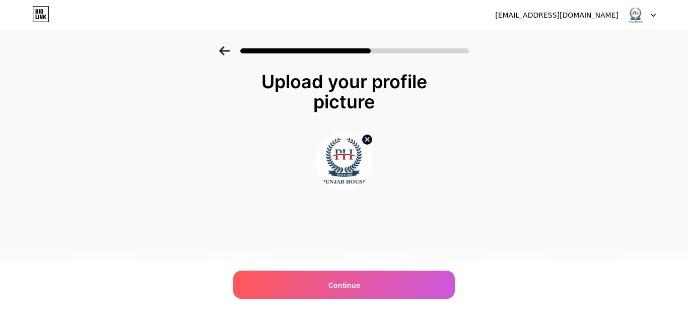
click at [228, 52] on icon at bounding box center [224, 50] width 11 height 9
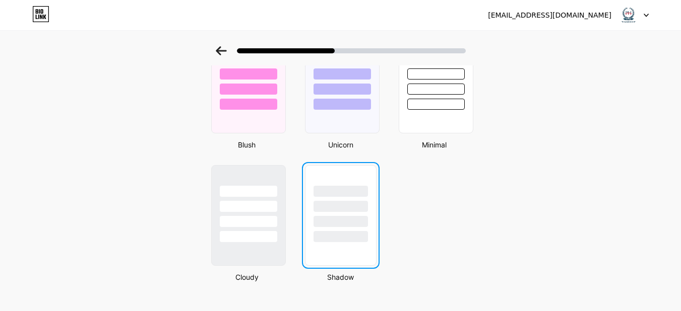
scroll to position [889, 0]
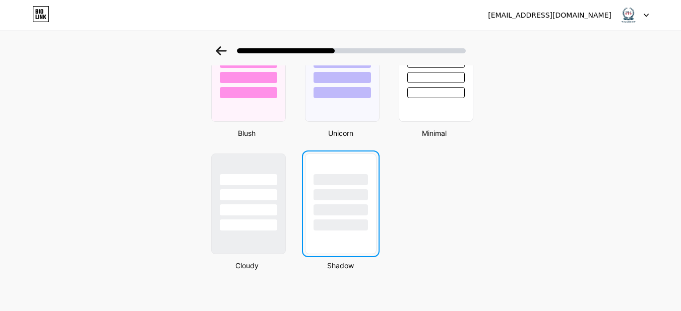
click at [346, 218] on div at bounding box center [340, 192] width 71 height 77
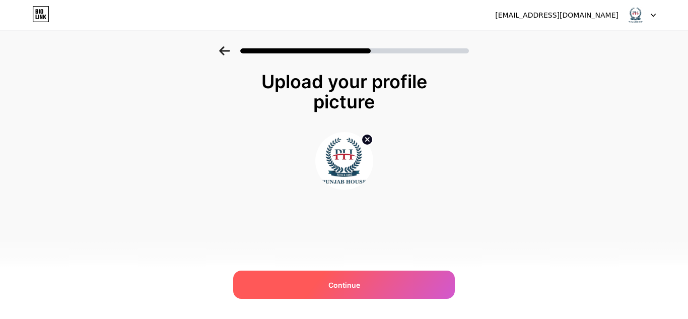
click at [331, 287] on span "Continue" at bounding box center [345, 285] width 32 height 11
click at [331, 287] on div at bounding box center [344, 285] width 222 height 28
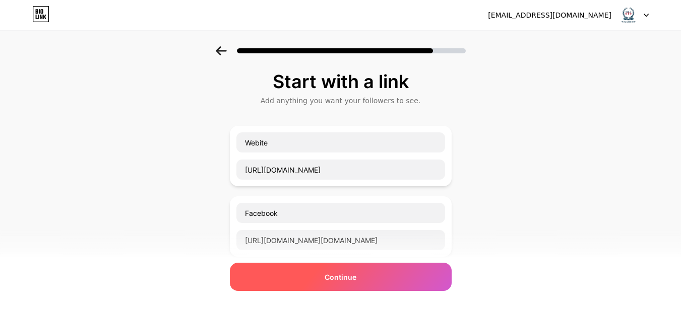
click at [332, 280] on span "Continue" at bounding box center [341, 277] width 32 height 11
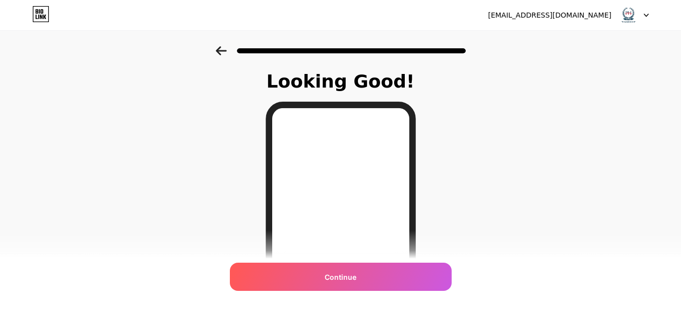
drag, startPoint x: 267, startPoint y: 124, endPoint x: 237, endPoint y: 100, distance: 38.3
click at [237, 100] on div "Looking Good! Continue" at bounding box center [340, 256] width 681 height 420
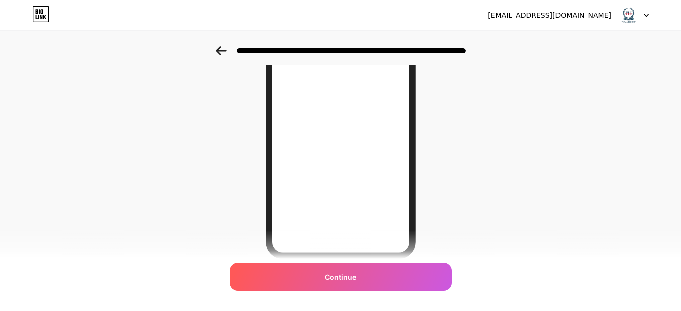
scroll to position [94, 0]
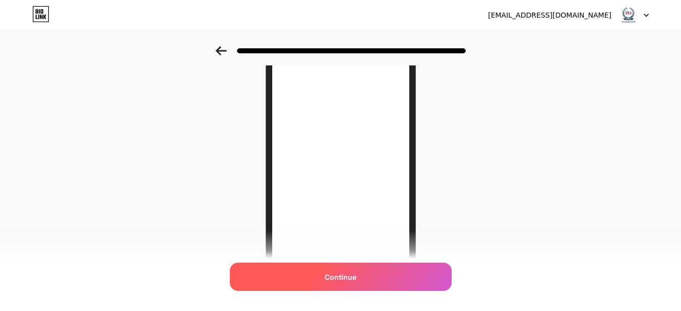
click at [314, 272] on div "Continue" at bounding box center [341, 277] width 222 height 28
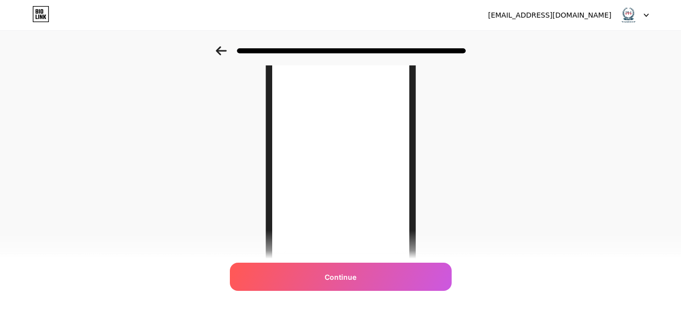
scroll to position [151, 0]
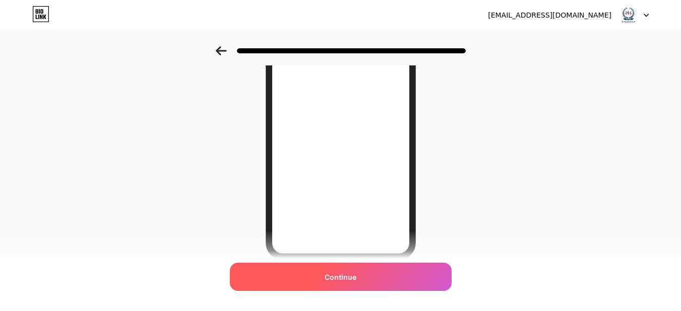
click at [328, 287] on div "Continue" at bounding box center [341, 277] width 222 height 28
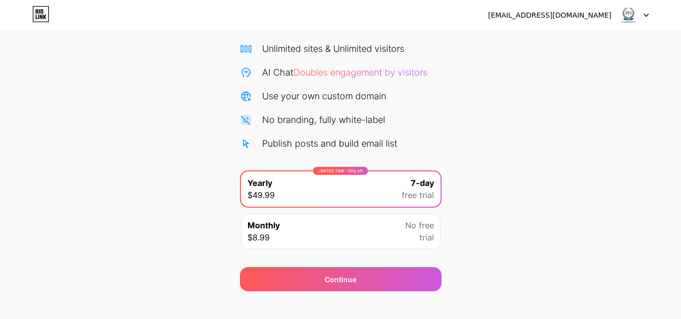
scroll to position [87, 0]
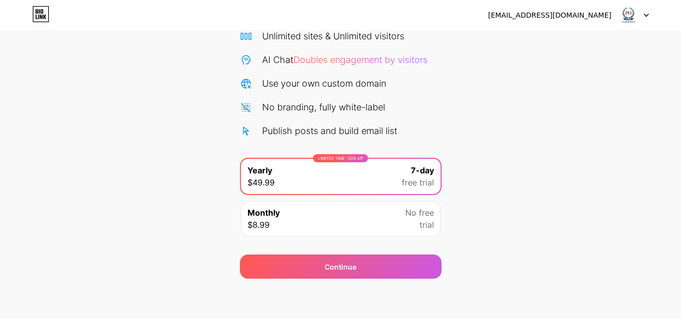
click at [305, 228] on div "Monthly $8.99 No free trial" at bounding box center [341, 218] width 200 height 35
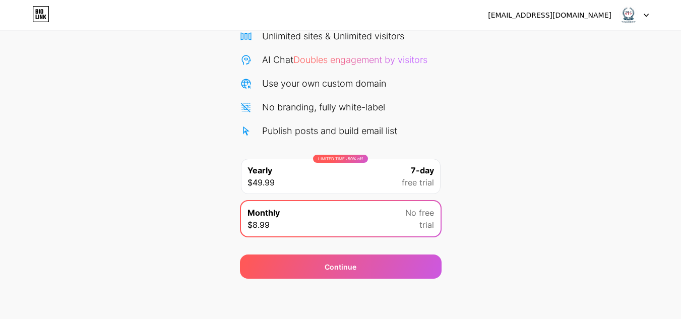
click at [155, 23] on div "[EMAIL_ADDRESS][DOMAIN_NAME] Logout" at bounding box center [340, 15] width 681 height 18
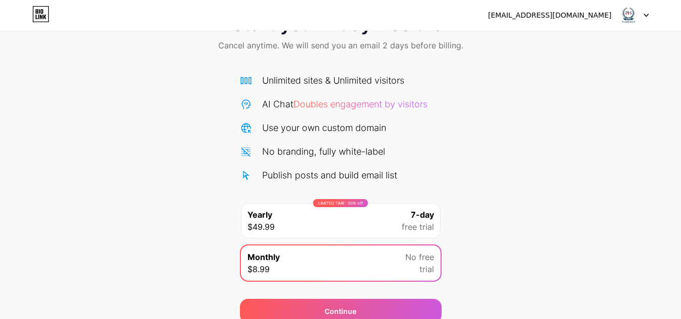
scroll to position [0, 0]
